Goal: Find specific page/section: Find specific page/section

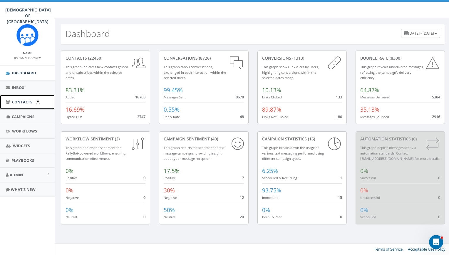
click at [32, 100] on span "Contacts" at bounding box center [22, 101] width 20 height 5
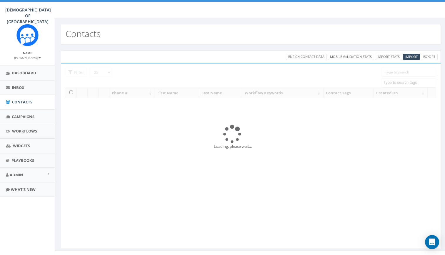
select select
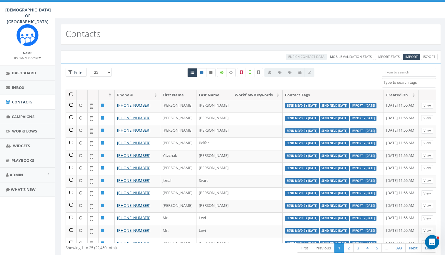
click at [249, 74] on icon at bounding box center [250, 72] width 2 height 5
checkbox input "true"
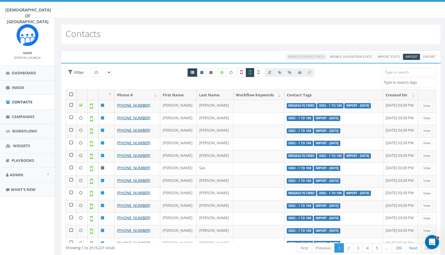
click at [245, 73] on label at bounding box center [241, 72] width 9 height 9
checkbox input "false"
click at [252, 73] on label at bounding box center [250, 72] width 9 height 9
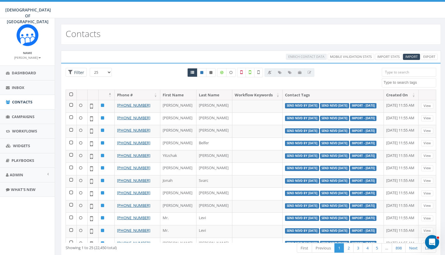
click at [155, 74] on div "All 0 contact(s) on current page All 5221 contact(s) filtered" at bounding box center [250, 79] width 253 height 22
click at [249, 74] on label at bounding box center [250, 72] width 9 height 9
checkbox input "true"
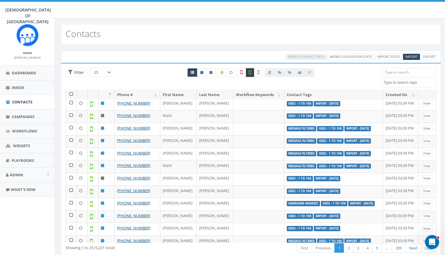
scroll to position [172, 0]
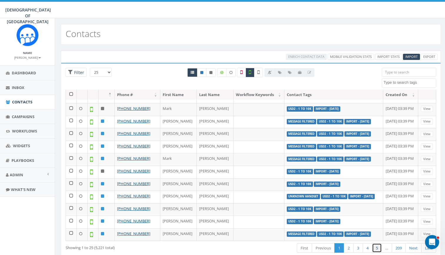
click at [375, 249] on link "5" at bounding box center [377, 249] width 10 height 10
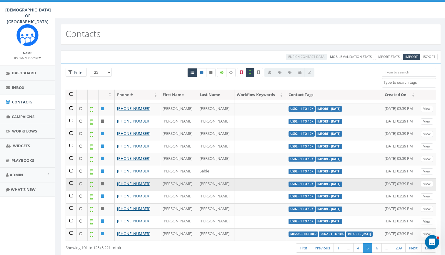
scroll to position [18, 0]
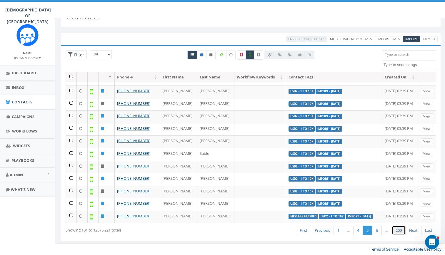
click at [402, 230] on link "209" at bounding box center [399, 231] width 14 height 10
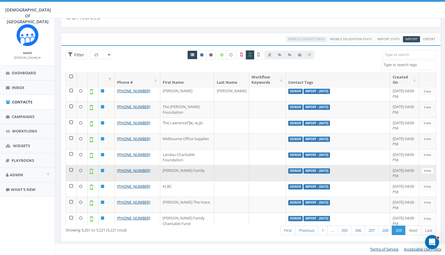
scroll to position [199, 0]
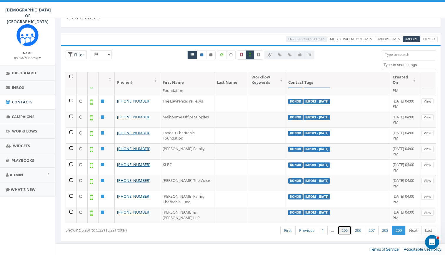
click at [341, 230] on link "205" at bounding box center [345, 231] width 14 height 10
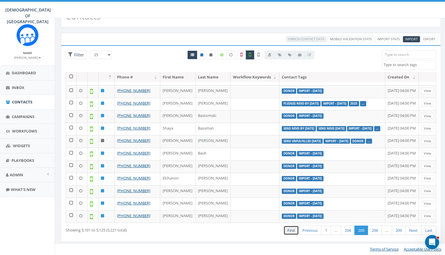
click at [292, 231] on link "First" at bounding box center [291, 231] width 15 height 10
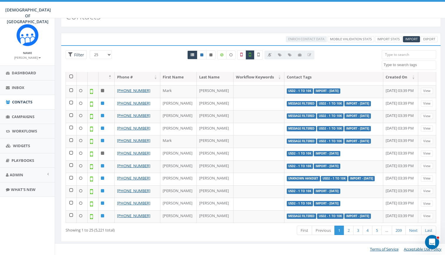
click at [303, 228] on link "First" at bounding box center [304, 231] width 15 height 10
click at [258, 234] on div "First Previous 1 2 3 4 5 … 209 Next Last" at bounding box center [330, 231] width 213 height 12
click at [400, 64] on textarea "Search" at bounding box center [410, 64] width 52 height 5
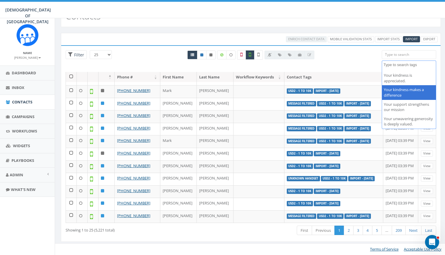
scroll to position [641, 0]
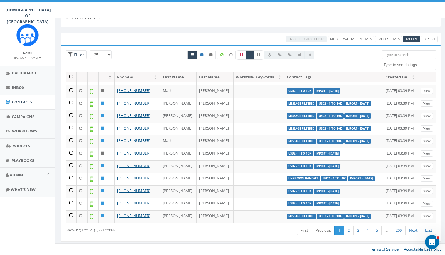
click at [318, 21] on div "Contacts" at bounding box center [251, 16] width 380 height 21
